Goal: Transaction & Acquisition: Purchase product/service

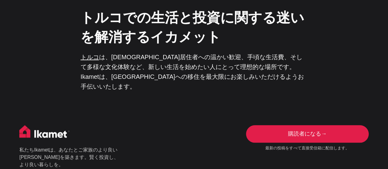
scroll to position [1480, 0]
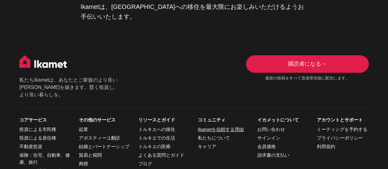
click at [210, 127] on font "Ikametを信頼する理由" at bounding box center [221, 129] width 46 height 5
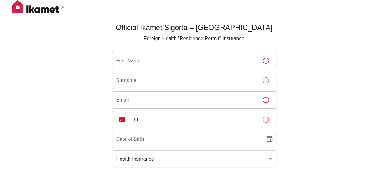
click at [60, 125] on div "Official Ikamet Sigorta – [DEMOGRAPHIC_DATA] Foreign Health "Residence Permit" …" at bounding box center [194, 112] width 388 height 224
click at [148, 55] on input "First Name" at bounding box center [184, 60] width 145 height 17
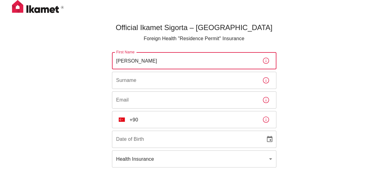
type input "Karen"
click at [120, 76] on div "Surname Surname" at bounding box center [194, 80] width 164 height 17
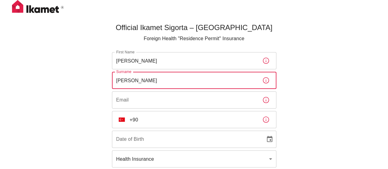
type input "Shimouchi"
click at [133, 108] on input "Email" at bounding box center [184, 99] width 145 height 17
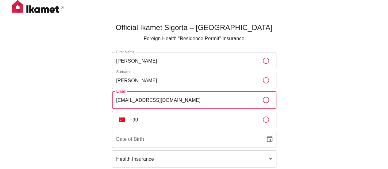
type input "karen.shimouchi@gmail.com"
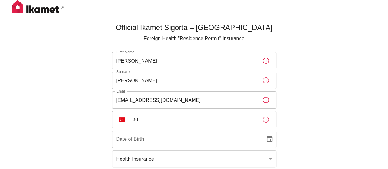
click at [84, 106] on div "Official Ikamet Sigorta – Turkey Foreign Health "Residence Permit" Insurance Fi…" at bounding box center [194, 112] width 388 height 224
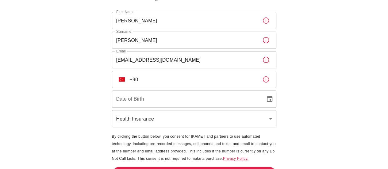
scroll to position [40, 0]
click at [155, 80] on input "+90" at bounding box center [194, 79] width 128 height 17
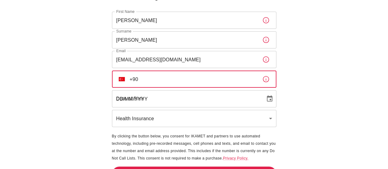
click at [145, 99] on input "DD/MM/YYYY" at bounding box center [186, 98] width 149 height 17
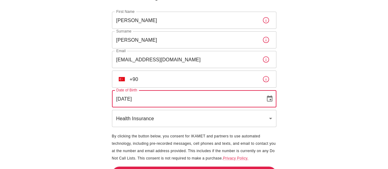
type input "22/04/2003"
click at [269, 99] on icon "Choose date, selected date is Apr 22, 2003" at bounding box center [270, 98] width 6 height 6
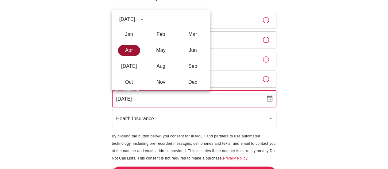
click at [127, 52] on button "Apr" at bounding box center [129, 50] width 22 height 11
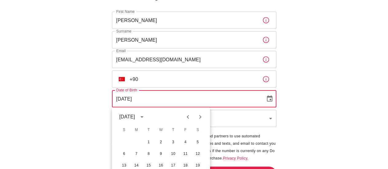
scroll to position [81, 0]
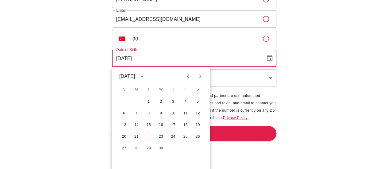
click at [147, 134] on button "22" at bounding box center [148, 136] width 11 height 11
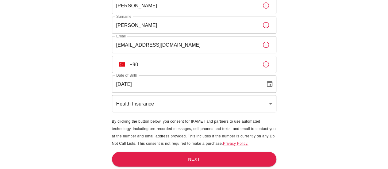
scroll to position [55, 0]
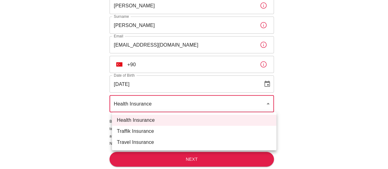
click at [153, 101] on body "Official Ikamet Sigorta – Turkey Foreign Health "Residence Permit" Insurance Fi…" at bounding box center [194, 57] width 388 height 224
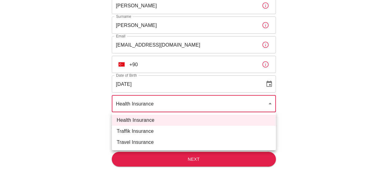
click at [150, 107] on div at bounding box center [196, 84] width 392 height 169
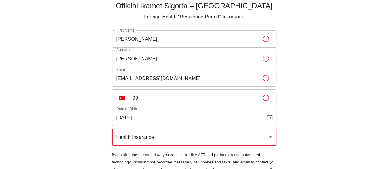
scroll to position [21, 0]
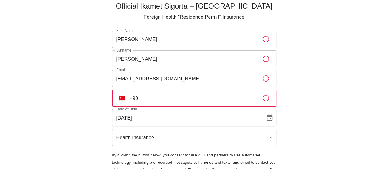
click at [146, 93] on input "+90" at bounding box center [194, 98] width 128 height 17
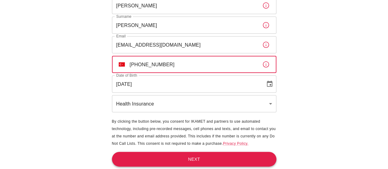
type input "+90 501 630 00 73"
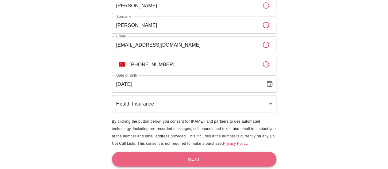
click at [164, 157] on button "Next" at bounding box center [194, 159] width 164 height 15
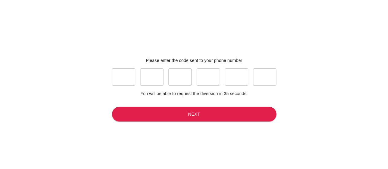
click at [128, 80] on input "text" at bounding box center [123, 76] width 23 height 17
type input "1"
type input "2"
type input "0"
type input "9"
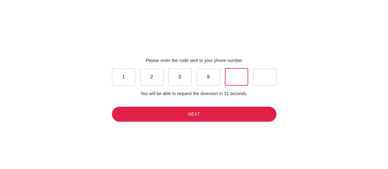
type input "1"
type input "9"
click at [166, 116] on button "Next" at bounding box center [194, 114] width 164 height 15
click at [184, 116] on button "Next" at bounding box center [194, 114] width 164 height 15
click at [264, 79] on input "9" at bounding box center [264, 76] width 23 height 17
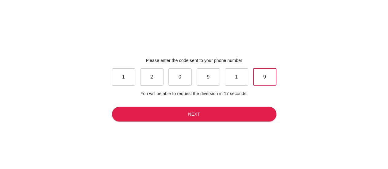
click at [216, 78] on input "9" at bounding box center [207, 76] width 23 height 17
type input "\"
type input "9"
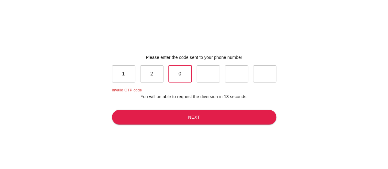
type input "8"
type input "0"
type input "8"
type input "1"
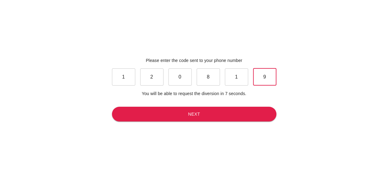
type input "9"
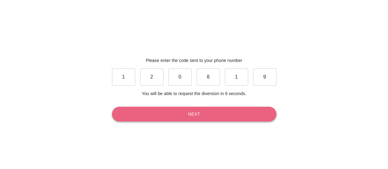
click at [208, 120] on button "Next" at bounding box center [194, 114] width 164 height 15
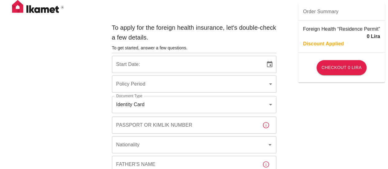
type input "b7343ef8-d55e-4554-96a8-76e30347e985"
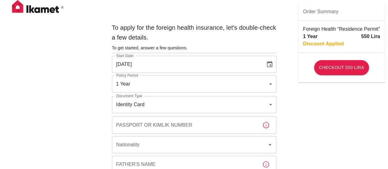
click at [131, 67] on input "05/10/2025" at bounding box center [186, 64] width 149 height 17
click at [274, 62] on button "Choose date, selected date is Oct 5, 2025" at bounding box center [269, 64] width 12 height 12
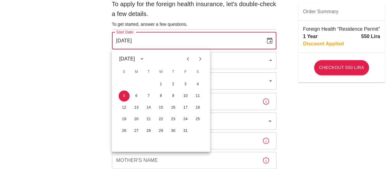
scroll to position [24, 0]
click at [186, 62] on icon "Previous month" at bounding box center [187, 58] width 7 height 7
click at [136, 118] on button "22" at bounding box center [136, 118] width 11 height 11
type input "22/09/2025"
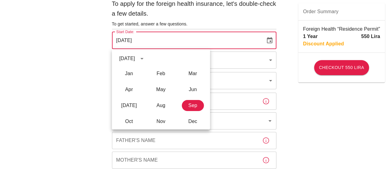
click at [146, 58] on icon "calendar view is open, switch to year view" at bounding box center [141, 58] width 7 height 7
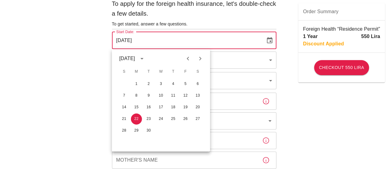
click at [135, 55] on div "September 2025" at bounding box center [127, 58] width 16 height 7
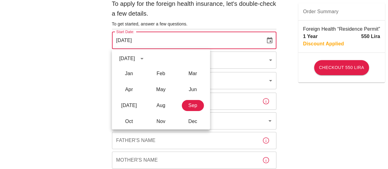
click at [135, 55] on div "September 2025" at bounding box center [127, 58] width 16 height 7
click at [135, 56] on div "September 2025" at bounding box center [127, 58] width 16 height 7
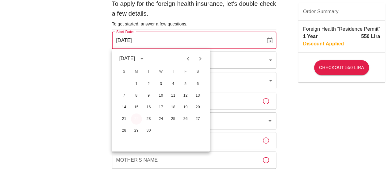
click at [136, 116] on button "22" at bounding box center [136, 118] width 11 height 11
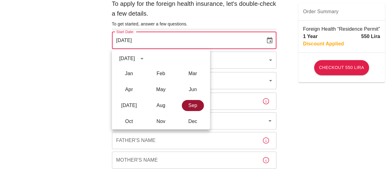
click at [192, 105] on button "Sep" at bounding box center [192, 105] width 22 height 11
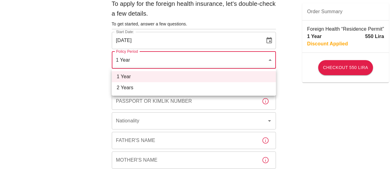
click at [139, 82] on li "1 Year" at bounding box center [194, 76] width 164 height 11
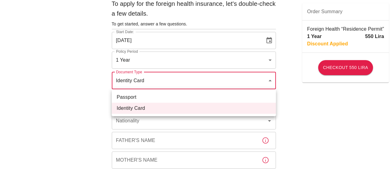
click at [153, 80] on div at bounding box center [196, 84] width 392 height 169
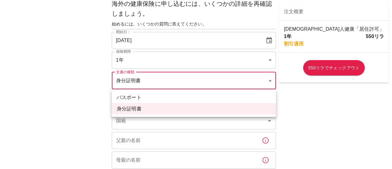
click at [184, 97] on li "パスポート" at bounding box center [194, 97] width 164 height 11
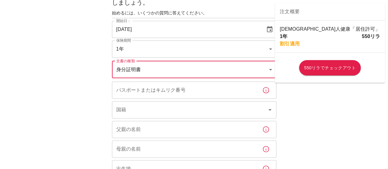
scroll to position [37, 0]
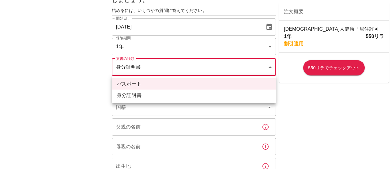
click at [187, 85] on li "パスポート" at bounding box center [194, 83] width 164 height 11
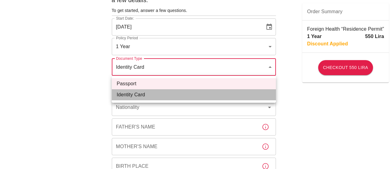
click at [135, 97] on li "Identity Card" at bounding box center [194, 94] width 164 height 11
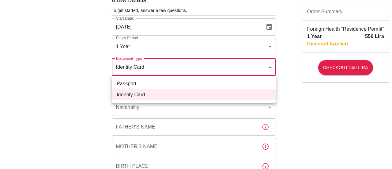
click at [133, 87] on li "Passport" at bounding box center [194, 83] width 164 height 11
type input "passport"
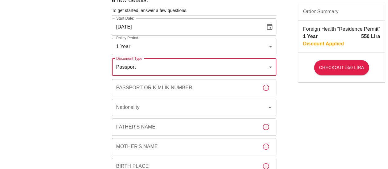
click at [265, 86] on icon "button" at bounding box center [265, 87] width 7 height 7
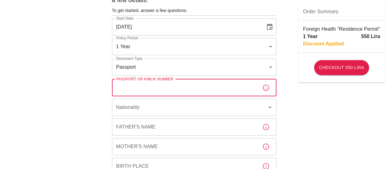
click at [227, 93] on input "Passport or Kimlik Number" at bounding box center [184, 87] width 145 height 17
type input "MJ1509088"
click at [186, 103] on input "Nationality" at bounding box center [186, 107] width 142 height 12
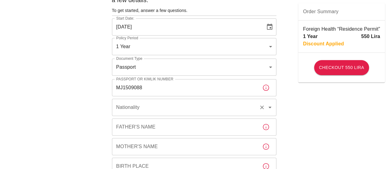
click at [128, 111] on input "Nationality" at bounding box center [186, 107] width 142 height 12
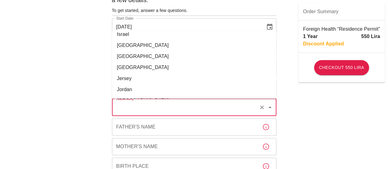
scroll to position [1202, 0]
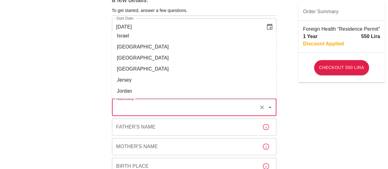
click at [153, 63] on li "Japan" at bounding box center [194, 68] width 164 height 11
type input "Japan"
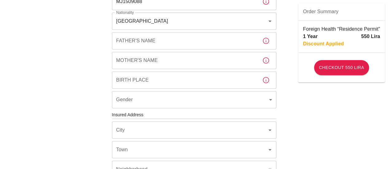
scroll to position [126, 0]
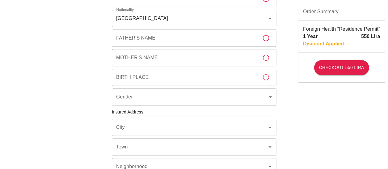
click at [170, 34] on input "Father's Name" at bounding box center [184, 37] width 145 height 17
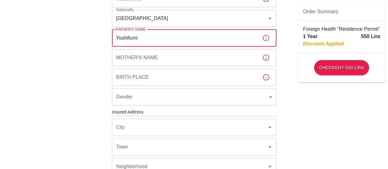
type input "Yoshifumi"
click at [139, 60] on input "Mother's Name" at bounding box center [184, 57] width 145 height 17
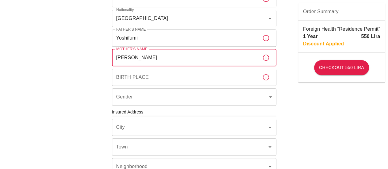
type input "Noriko"
click at [134, 77] on input "Birth Place" at bounding box center [184, 77] width 145 height 17
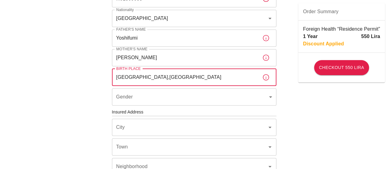
type input "Tokyo,Japan"
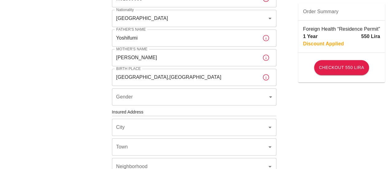
click at [85, 93] on div "To apply for the foreign health insurance, let's double-check a few details. To…" at bounding box center [194, 111] width 388 height 475
click at [267, 80] on icon "button" at bounding box center [265, 77] width 7 height 7
click at [295, 103] on div "To apply for the foreign health insurance, let's double-check a few details. To…" at bounding box center [194, 111] width 388 height 475
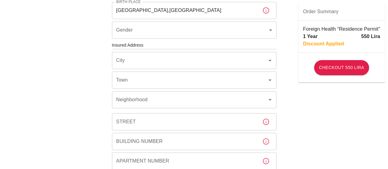
scroll to position [193, 0]
click at [204, 32] on body "To apply for the foreign health insurance, let's double-check a few details. To…" at bounding box center [194, 44] width 388 height 475
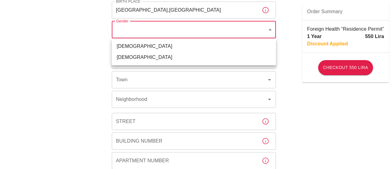
click at [181, 59] on li "Female" at bounding box center [194, 57] width 164 height 11
type input "female"
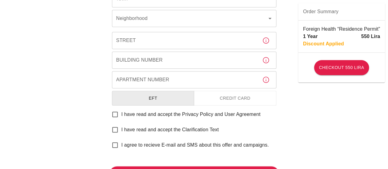
scroll to position [279, 0]
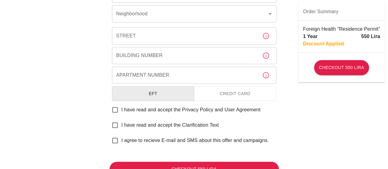
click at [227, 95] on button "Credit Card" at bounding box center [235, 93] width 82 height 15
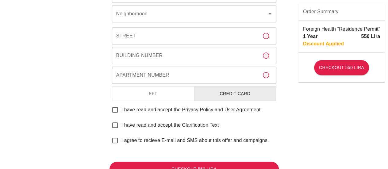
click at [169, 91] on button "EFT" at bounding box center [153, 93] width 82 height 15
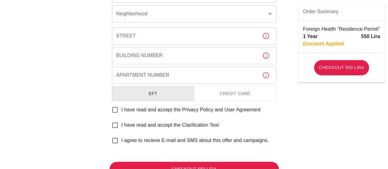
click at [220, 91] on button "Credit Card" at bounding box center [235, 93] width 82 height 15
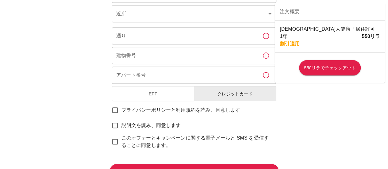
click at [113, 110] on input "プライバシーポリシーと利用規約を読み、同意します" at bounding box center [115, 110] width 13 height 13
checkbox input "true"
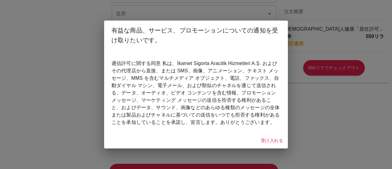
click at [70, 131] on div "有益な商品、サービス、プロモーションについての通知を受け取りたいです。 通信許可に関する同意 私は、İkamet Sigorta Aracilik Hizme…" at bounding box center [196, 84] width 392 height 169
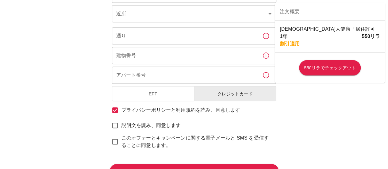
click at [115, 125] on input "説明文を読み、同意します" at bounding box center [115, 125] width 13 height 13
checkbox input "true"
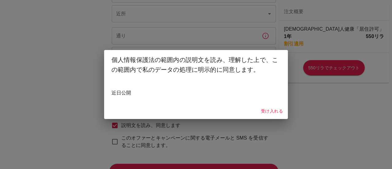
click at [83, 140] on div "個人情報保護法の範囲内の説明文を読み、理解した上で、この範囲内で私のデータの処理に明示的に同意します。 近日公開 受け入れる" at bounding box center [196, 84] width 392 height 169
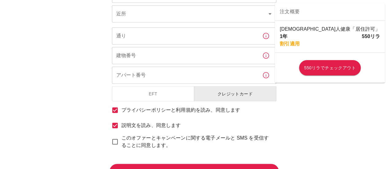
click at [115, 142] on input "このオファーとキャンペーンに関する電子メールと SMS を受信することに同意します。" at bounding box center [115, 141] width 13 height 13
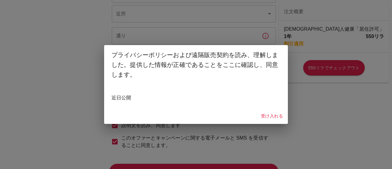
click at [73, 127] on div "プライバシーポリシーおよび遠隔販売契約を読み、理解しました。提供した情報が正確であることをここに確認し、同意します。 近日公開 受け入れる" at bounding box center [196, 84] width 392 height 169
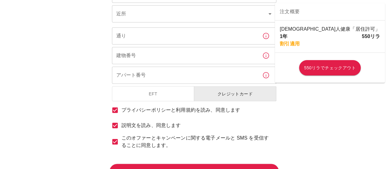
scroll to position [308, 0]
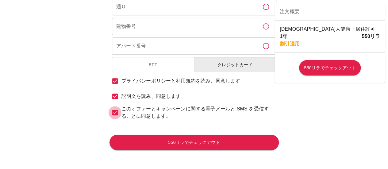
click at [114, 112] on input "このオファーとキャンペーンに関する電子メールと SMS を受信することに同意します。" at bounding box center [115, 112] width 13 height 13
checkbox input "false"
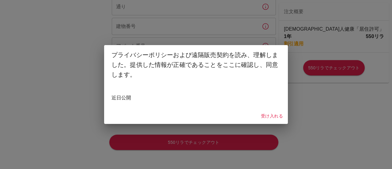
click at [80, 99] on div "プライバシーポリシーおよび遠隔販売契約を読み、理解しました。提供した情報が正確であることをここに確認し、同意します。 近日公開 受け入れる" at bounding box center [196, 84] width 392 height 169
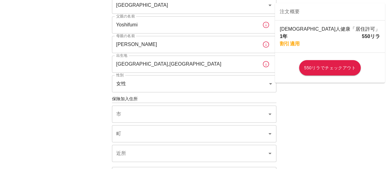
scroll to position [137, 0]
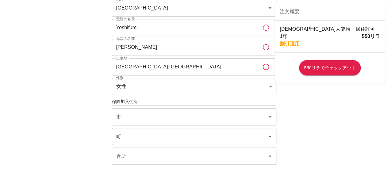
click at [155, 70] on input "Tokyo,Japan" at bounding box center [184, 66] width 145 height 17
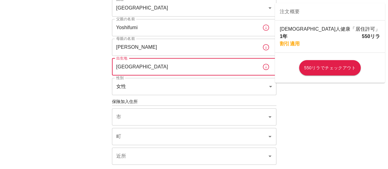
type input "Japan"
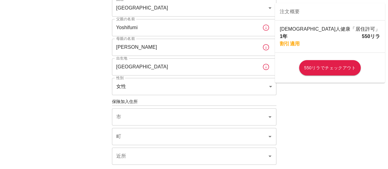
click at [70, 88] on div "海外の健康保険に申し込むには、いくつかの詳細を再確認しましょう。 始めるには、いくつかの質問に答えてください。 開始日： 22/09/2025 開始日： 保険…" at bounding box center [194, 102] width 388 height 478
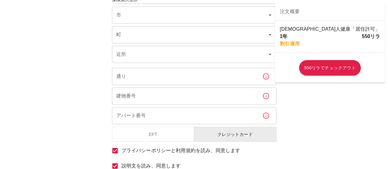
scroll to position [188, 0]
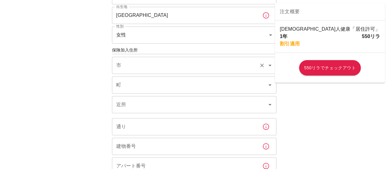
click at [142, 60] on input "市" at bounding box center [186, 65] width 142 height 12
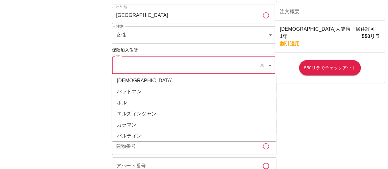
scroll to position [676, 0]
click at [263, 64] on icon "クリア" at bounding box center [262, 65] width 4 height 4
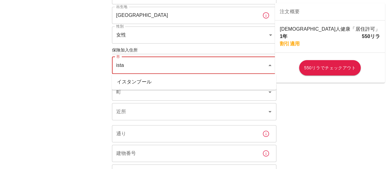
click at [135, 84] on font "イスタンブール" at bounding box center [134, 81] width 35 height 5
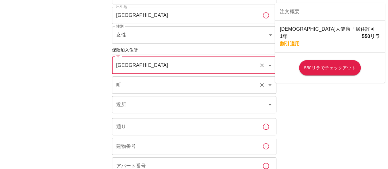
click at [152, 77] on div "町" at bounding box center [194, 84] width 164 height 17
type input "İstanbul"
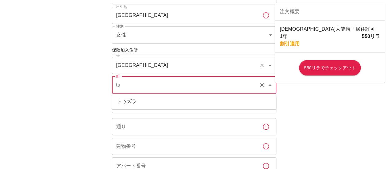
click at [141, 101] on li "トゥズラ" at bounding box center [194, 101] width 164 height 11
type input "Tuzla"
click at [141, 101] on input "近所" at bounding box center [186, 105] width 142 height 12
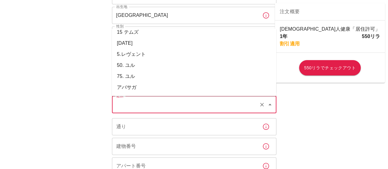
scroll to position [0, 0]
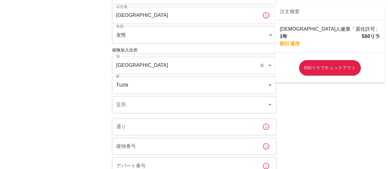
click at [108, 49] on div "海外の健康保険に申し込むには、いくつかの詳細を再確認しましょう。 始めるには、いくつかの質問に答えてください。 開始日： 22/09/2025 開始日： 保険…" at bounding box center [194, 60] width 184 height 457
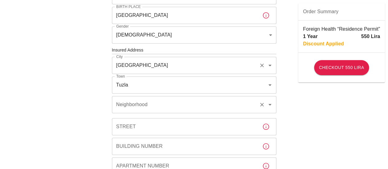
click at [165, 104] on input "Neighborhood" at bounding box center [186, 105] width 142 height 12
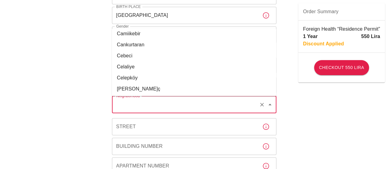
scroll to position [1660, 0]
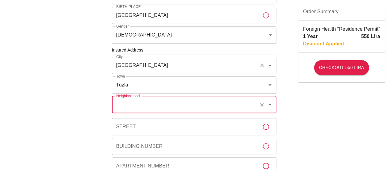
click at [162, 105] on input "Neighborhood" at bounding box center [186, 105] width 142 height 12
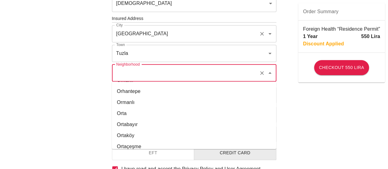
scroll to position [5350, 0]
click at [131, 110] on li "Orta" at bounding box center [194, 113] width 164 height 11
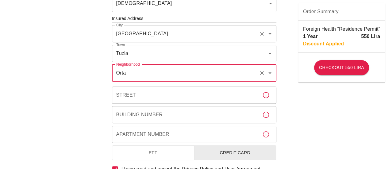
click at [185, 92] on input "Street" at bounding box center [184, 94] width 145 height 17
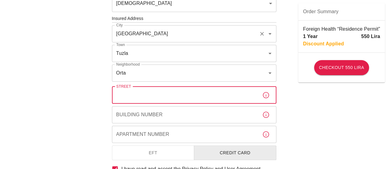
click at [72, 116] on div "To apply for the foreign health insurance, let's double-check a few details. To…" at bounding box center [194, 17] width 388 height 475
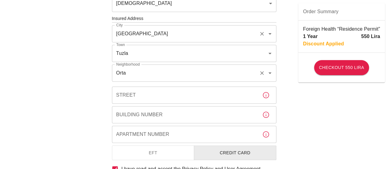
click at [163, 76] on input "Orta" at bounding box center [186, 73] width 142 height 12
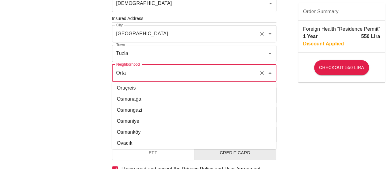
scroll to position [5452, 0]
click at [147, 77] on input "Orta" at bounding box center [186, 73] width 142 height 12
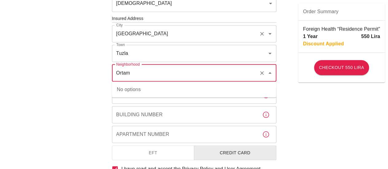
type input "Orta"
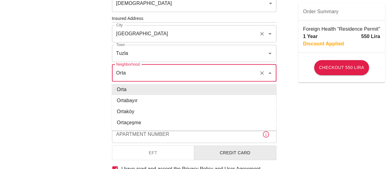
click at [136, 90] on li "Orta" at bounding box center [194, 89] width 164 height 11
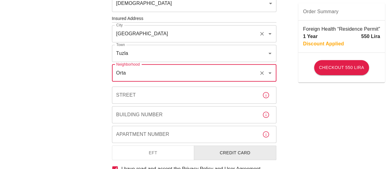
click at [134, 93] on input "Street" at bounding box center [184, 94] width 145 height 17
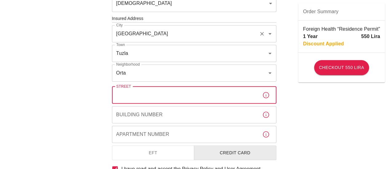
click at [88, 122] on div "To apply for the foreign health insurance, let's double-check a few details. To…" at bounding box center [194, 17] width 388 height 475
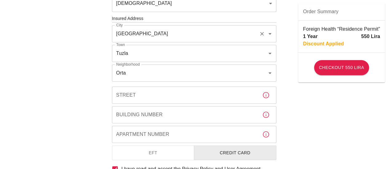
click at [144, 91] on input "Street" at bounding box center [184, 94] width 145 height 17
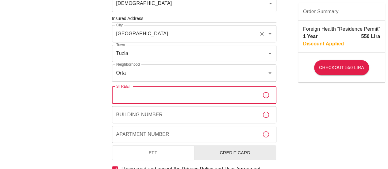
paste input "Mahalle, 34956"
click at [139, 93] on input "Mahalle, 34956" at bounding box center [184, 94] width 145 height 17
type input "Mahalle, 34956"
click at [97, 114] on div "To apply for the foreign health insurance, let's double-check a few details. To…" at bounding box center [194, 17] width 388 height 475
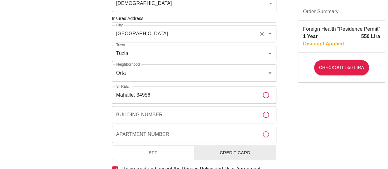
click at [119, 96] on input "Mahalle, 34956" at bounding box center [184, 94] width 145 height 17
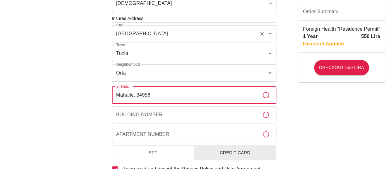
click at [86, 111] on div "To apply for the foreign health insurance, let's double-check a few details. To…" at bounding box center [194, 17] width 388 height 475
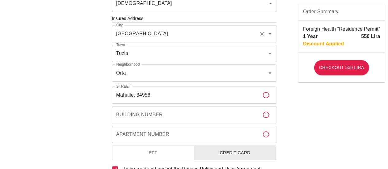
click at [267, 96] on icon "button" at bounding box center [265, 94] width 7 height 7
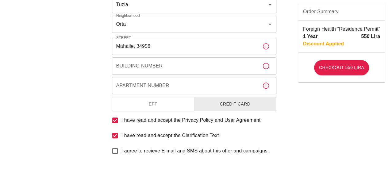
scroll to position [306, 0]
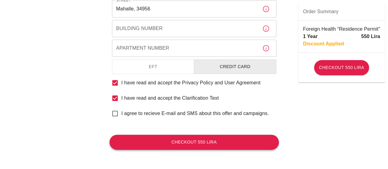
click at [239, 147] on button "Checkout 550 Lira" at bounding box center [193, 142] width 169 height 15
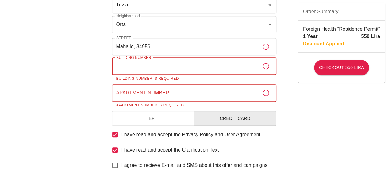
scroll to position [268, 0]
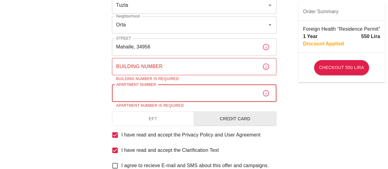
click at [124, 90] on div "Apartment Number Apartment Number Apartment Number is required" at bounding box center [194, 97] width 164 height 24
click at [139, 63] on div "Building Number Building Number Building Number is required" at bounding box center [194, 70] width 164 height 24
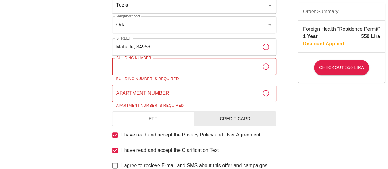
click at [147, 49] on input "Mahalle, 34956" at bounding box center [184, 46] width 145 height 17
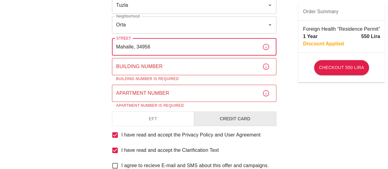
click at [135, 50] on input "Mahalle, 34956" at bounding box center [184, 46] width 145 height 17
click at [166, 49] on input "Mahalle, 34956" at bounding box center [184, 46] width 145 height 17
click at [138, 46] on input "Mahalle, 34956" at bounding box center [184, 46] width 145 height 17
click at [155, 67] on input "Building Number" at bounding box center [184, 66] width 145 height 17
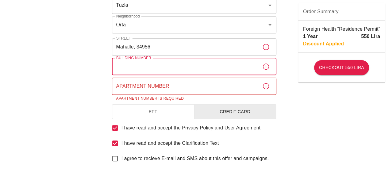
click at [150, 87] on input "Apartment Number" at bounding box center [184, 86] width 145 height 17
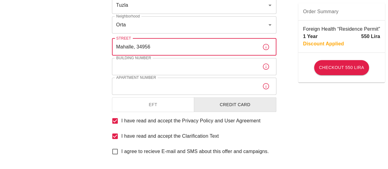
click at [168, 45] on input "Mahalle, 34956" at bounding box center [184, 46] width 145 height 17
click at [138, 48] on input "Mahalle, 34956" at bounding box center [184, 46] width 145 height 17
click at [160, 48] on input "Mahalle, 34956" at bounding box center [184, 46] width 145 height 17
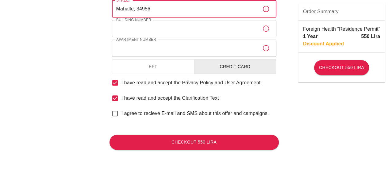
click at [234, 64] on button "Credit Card" at bounding box center [235, 66] width 82 height 15
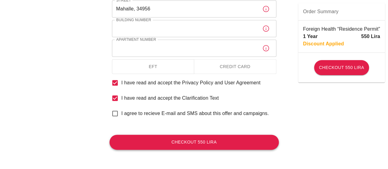
click at [191, 144] on button "Checkout 550 Lira" at bounding box center [193, 142] width 169 height 15
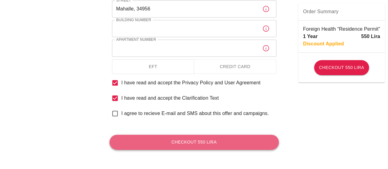
click at [189, 146] on button "Checkout 550 Lira" at bounding box center [193, 142] width 169 height 15
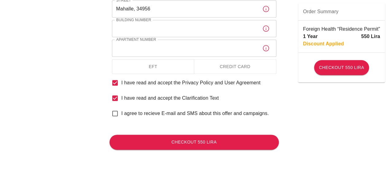
click at [118, 114] on input "I agree to recieve E-mail and SMS about this offer and campaigns." at bounding box center [115, 113] width 13 height 13
checkbox input "true"
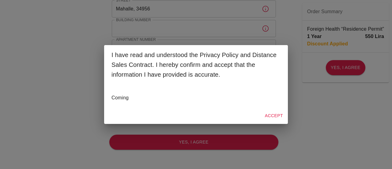
click at [267, 118] on button "Accept" at bounding box center [274, 115] width 23 height 11
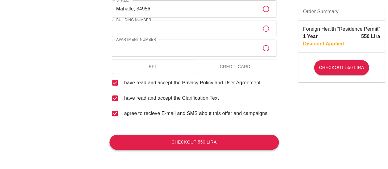
click at [219, 143] on button "Checkout 550 Lira" at bounding box center [193, 142] width 169 height 15
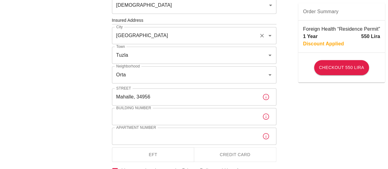
scroll to position [218, 0]
click at [334, 62] on button "Checkout 550 Lira" at bounding box center [341, 67] width 55 height 15
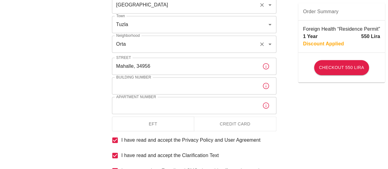
scroll to position [264, 0]
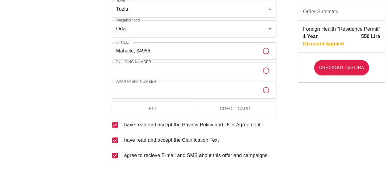
click at [244, 109] on button "Credit Card" at bounding box center [235, 108] width 82 height 15
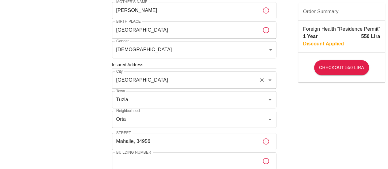
scroll to position [173, 0]
click at [267, 29] on icon "button" at bounding box center [265, 30] width 7 height 7
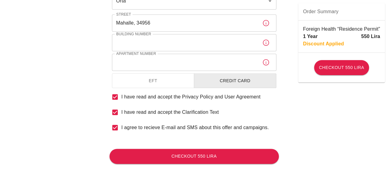
scroll to position [303, 0]
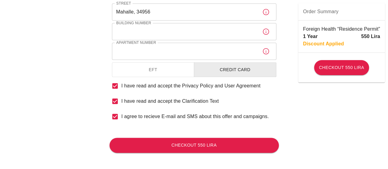
click at [198, 32] on input "Building Number" at bounding box center [184, 31] width 145 height 17
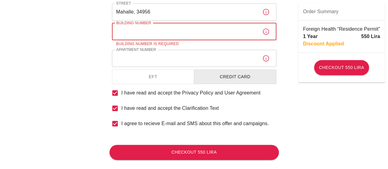
click at [173, 61] on input "Apartment Number" at bounding box center [184, 58] width 145 height 17
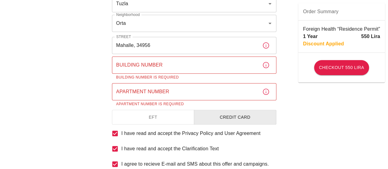
scroll to position [269, 0]
click at [159, 97] on input "Apartment Number" at bounding box center [184, 91] width 145 height 17
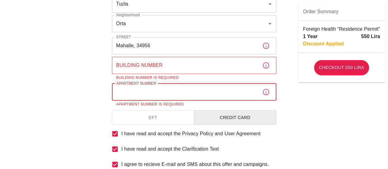
paste input "Orta, Üniversite Cd. No: 27, 34956 Tuzla/İstanbul, トルコ"
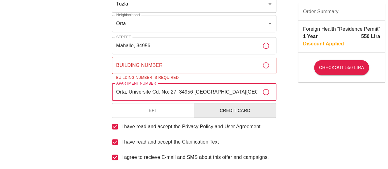
drag, startPoint x: 193, startPoint y: 93, endPoint x: 260, endPoint y: 90, distance: 67.2
click at [260, 90] on div "Orta, Üniversite Cd. No: 27, 34956 Tuzla/İstanbul, トルコ Apartment Number" at bounding box center [194, 91] width 164 height 17
type input "Orta, Üniversite Cd. No: 27, 34956"
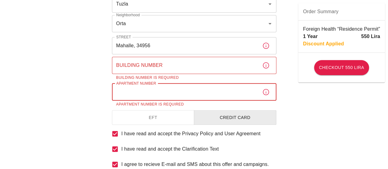
paste input "Orta, Üniversite Cd. No: 27, 34956 Tuzla/İstanbul, トルコ"
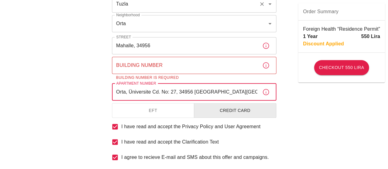
type input "Orta, Üniversite Cd. No: 27, 34956 Tuzla/İstanbul, トルコ"
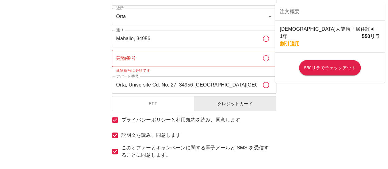
scroll to position [276, 0]
click at [152, 41] on input "Mahalle, 34956" at bounding box center [184, 38] width 145 height 17
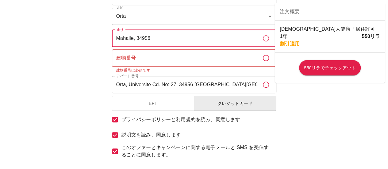
click at [132, 40] on input "Mahalle, 34956" at bounding box center [184, 38] width 145 height 17
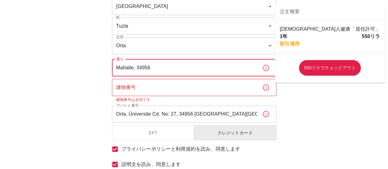
scroll to position [244, 0]
